Goal: Task Accomplishment & Management: Complete application form

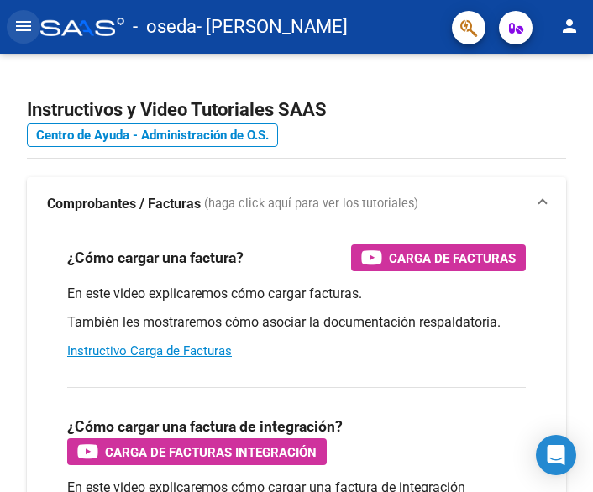
click at [26, 22] on mat-icon "menu" at bounding box center [23, 26] width 20 height 20
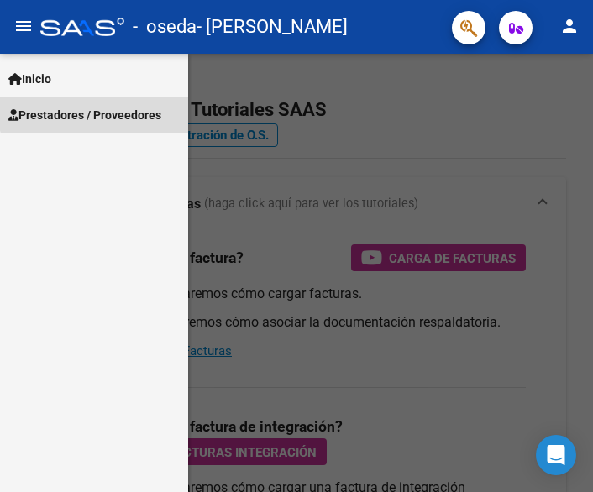
click at [101, 108] on span "Prestadores / Proveedores" at bounding box center [84, 115] width 153 height 18
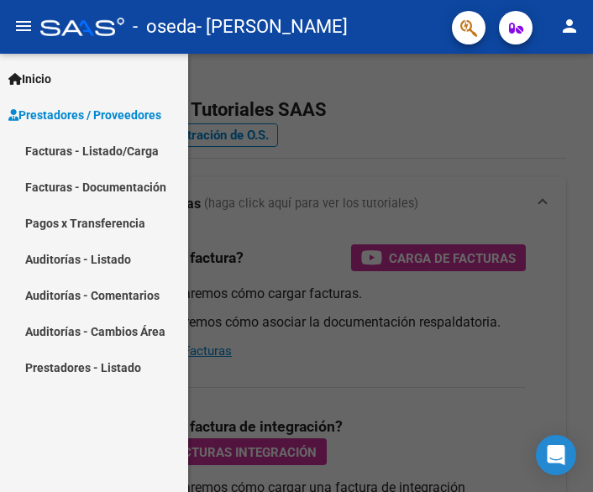
click at [122, 150] on link "Facturas - Listado/Carga" at bounding box center [94, 151] width 188 height 36
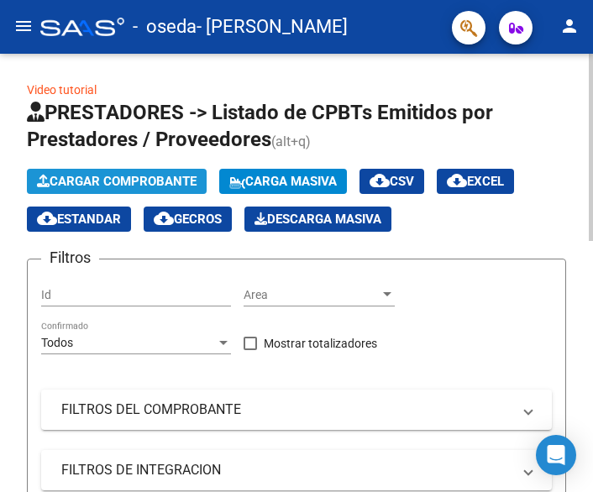
click at [126, 182] on span "Cargar Comprobante" at bounding box center [116, 181] width 159 height 15
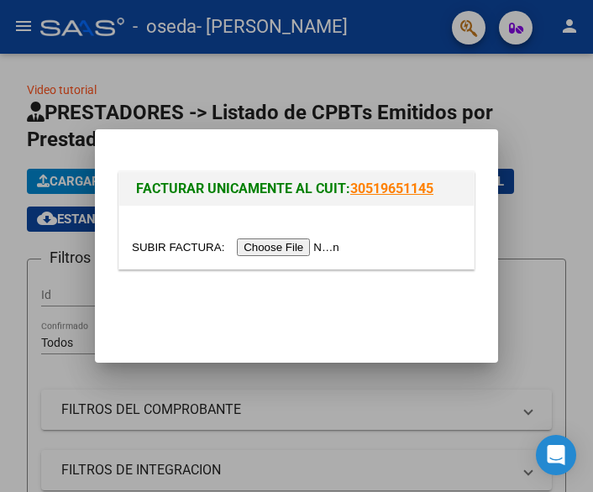
click at [275, 243] on input "file" at bounding box center [238, 247] width 212 height 18
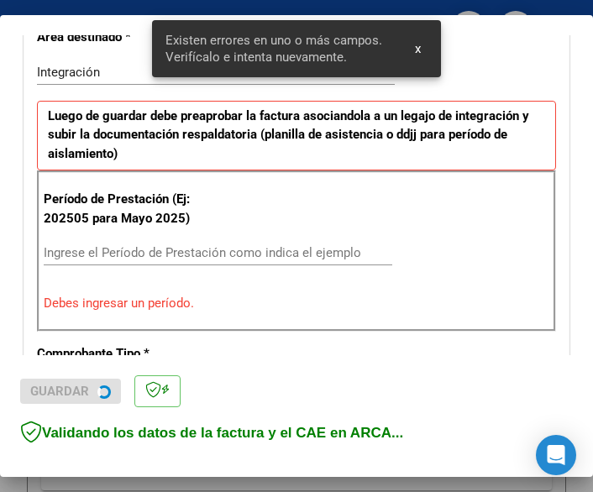
scroll to position [409, 0]
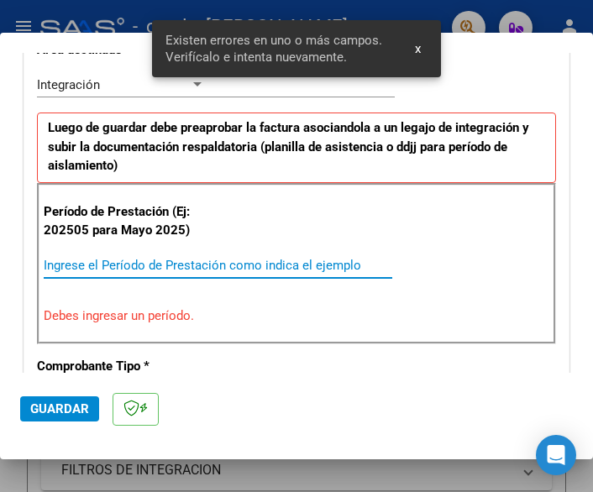
click at [187, 259] on input "Ingrese el Período de Prestación como indica el ejemplo" at bounding box center [126, 265] width 164 height 15
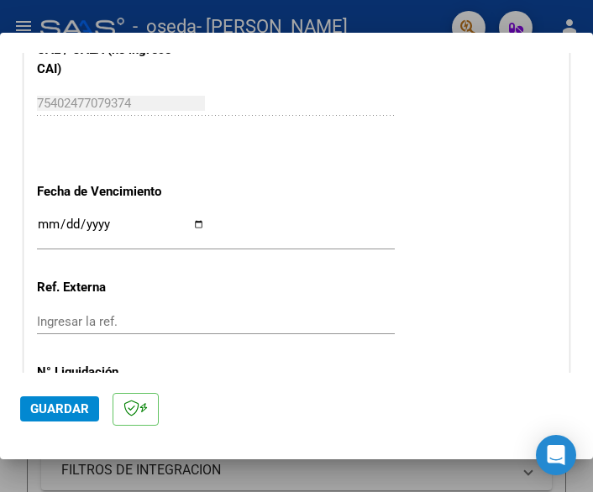
scroll to position [1120, 0]
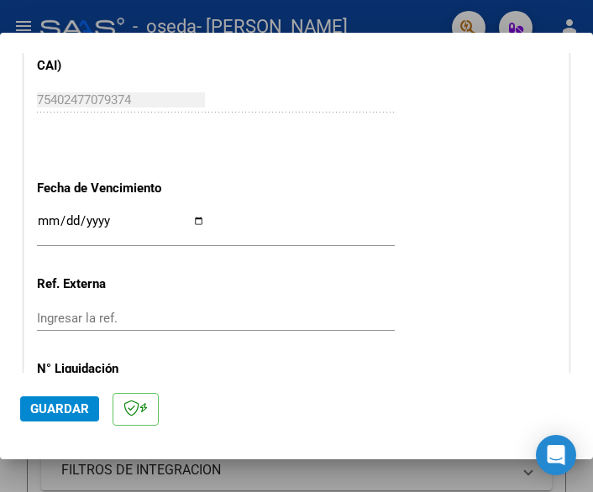
type input "202509"
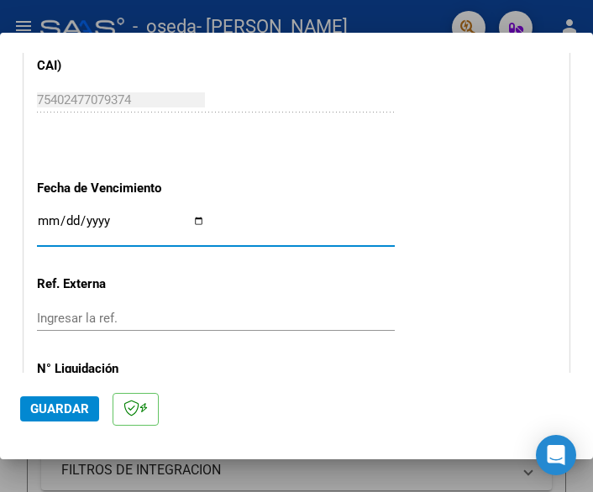
click at [188, 214] on input "Ingresar la fecha" at bounding box center [121, 227] width 168 height 27
type input "[DATE]"
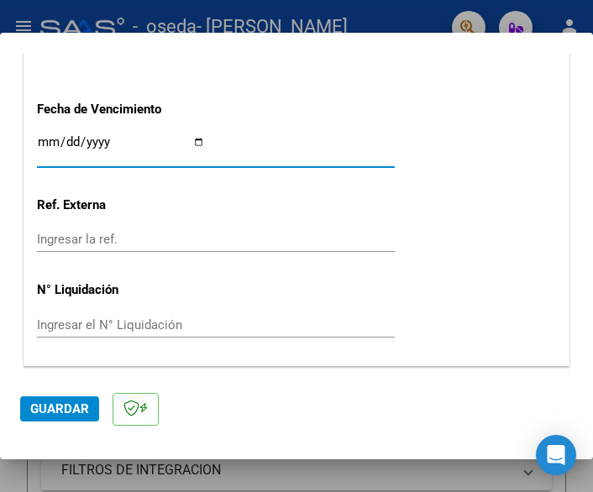
scroll to position [1242, 0]
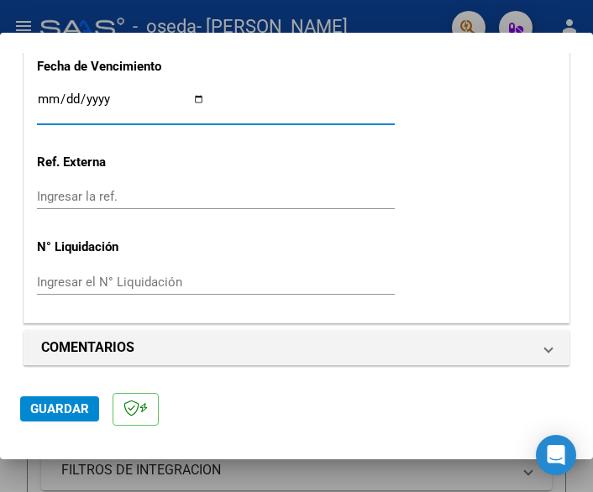
click at [65, 407] on span "Guardar" at bounding box center [59, 408] width 59 height 15
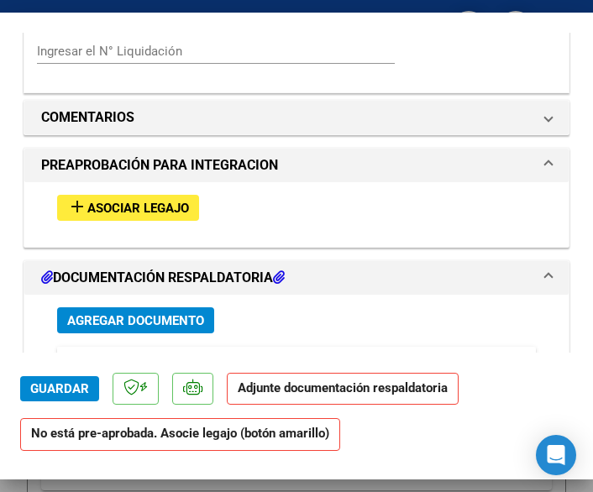
scroll to position [1420, 0]
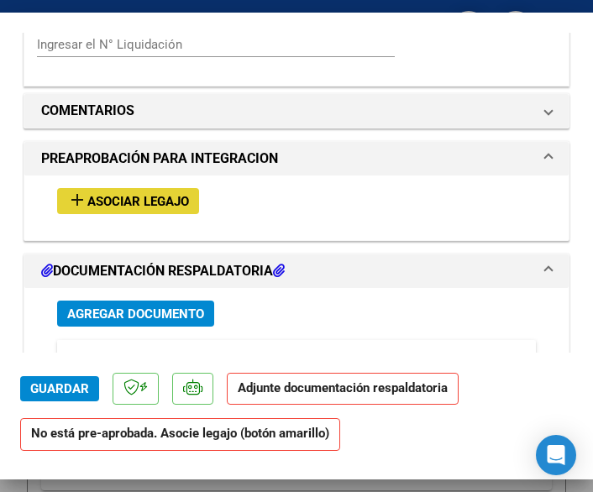
click at [121, 209] on span "Asociar Legajo" at bounding box center [138, 201] width 102 height 15
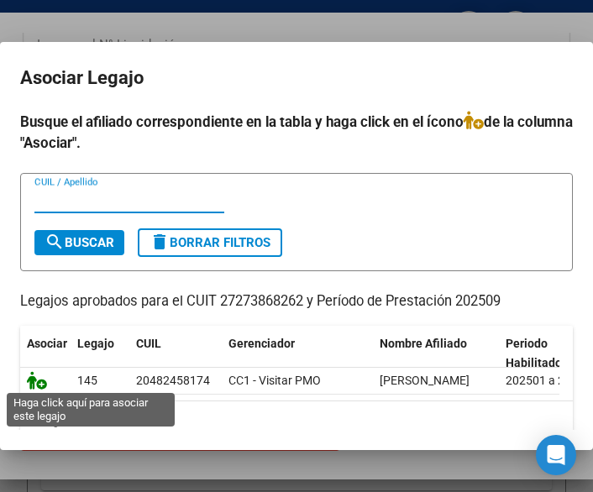
click at [39, 386] on icon at bounding box center [37, 380] width 20 height 18
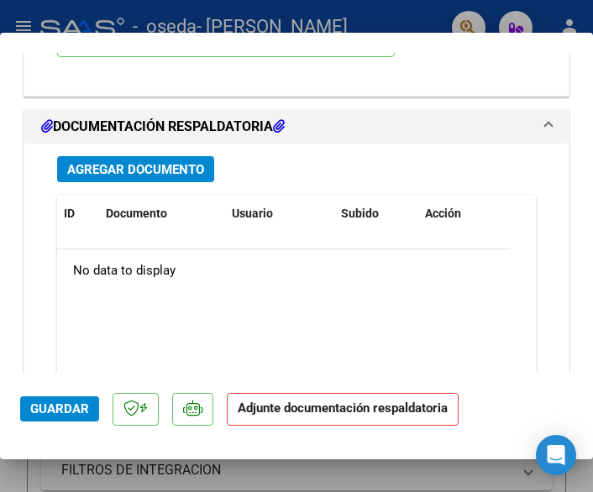
scroll to position [1874, 0]
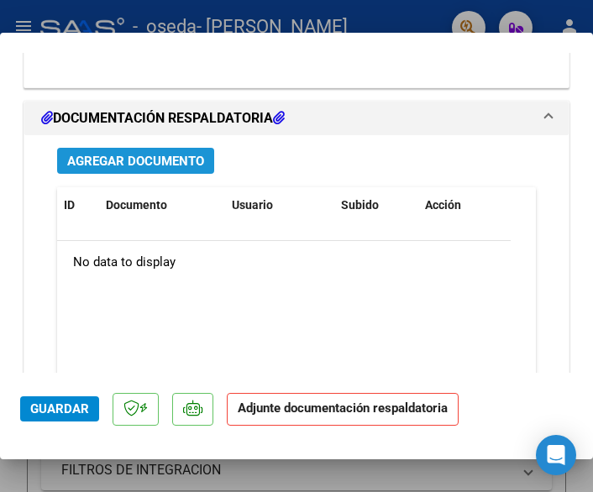
click at [159, 154] on span "Agregar Documento" at bounding box center [135, 161] width 137 height 15
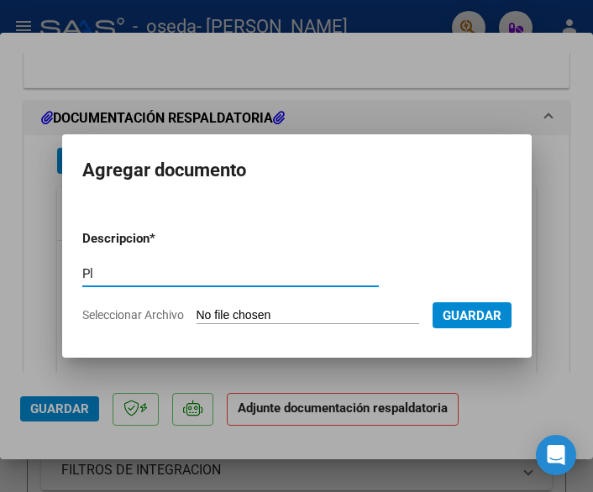
type input "P"
type input "Asistencia [PERSON_NAME]"
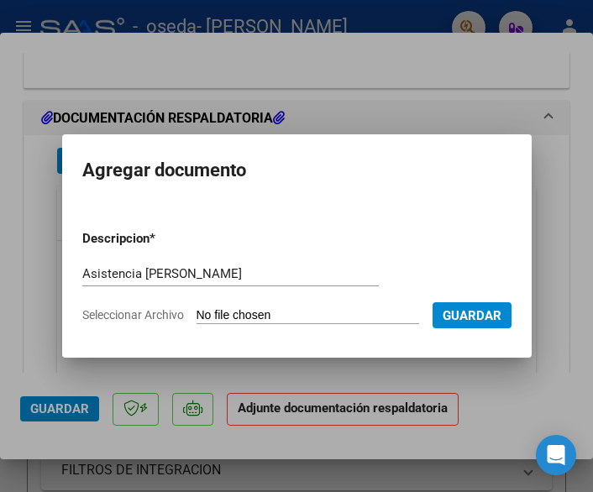
click at [219, 308] on input "Seleccionar Archivo" at bounding box center [307, 316] width 222 height 16
type input "C:\fakepath\ASISTENCIA [PERSON_NAME] [DATE].pdf"
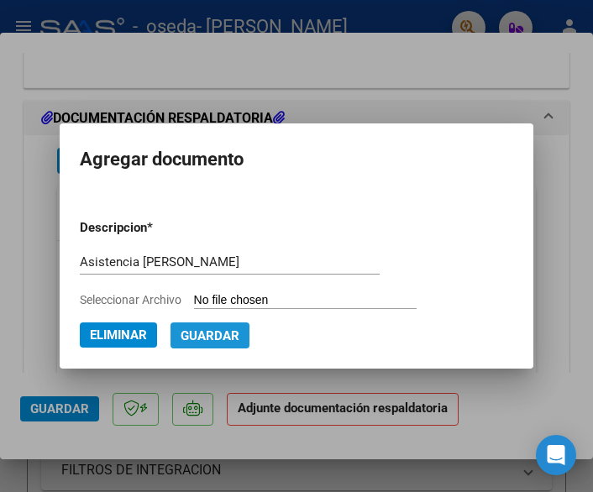
click at [228, 337] on span "Guardar" at bounding box center [209, 335] width 59 height 15
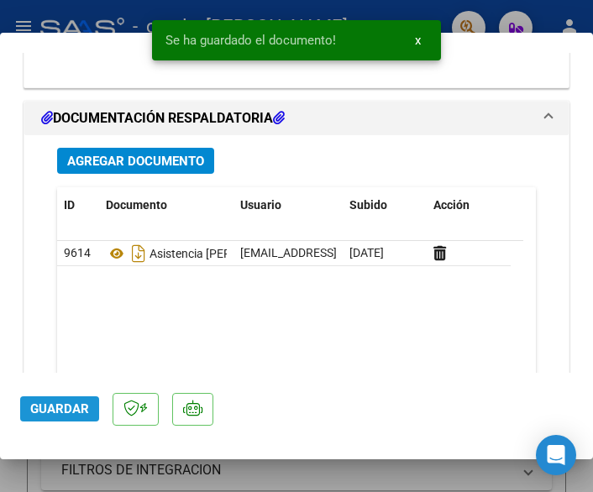
click at [74, 407] on span "Guardar" at bounding box center [59, 408] width 59 height 15
click at [387, 475] on div at bounding box center [296, 246] width 593 height 492
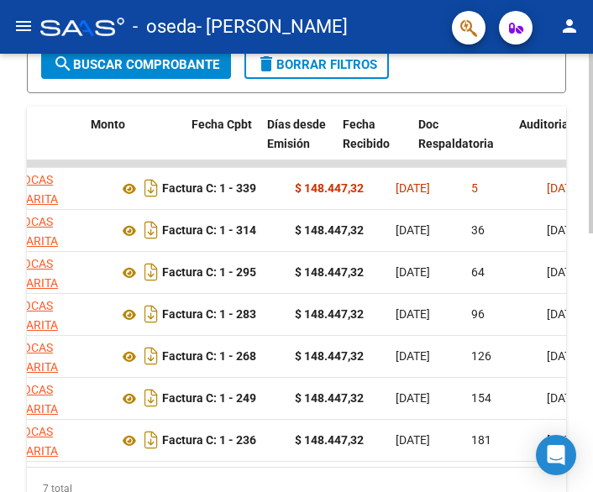
scroll to position [0, 738]
